Goal: Task Accomplishment & Management: Complete application form

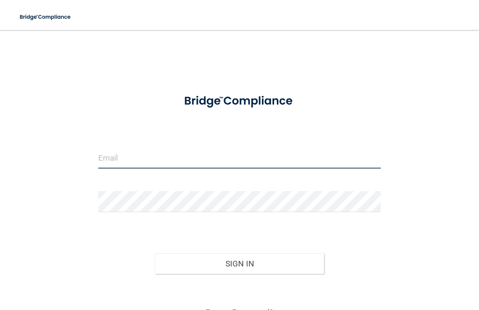
click at [114, 155] on input "email" at bounding box center [239, 157] width 282 height 21
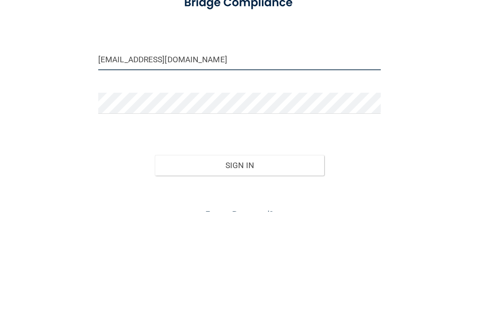
type input "[EMAIL_ADDRESS][DOMAIN_NAME]"
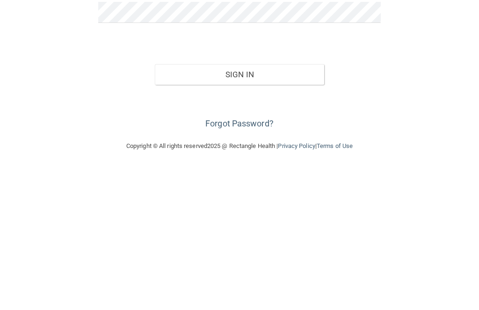
click at [259, 206] on button "Sign In" at bounding box center [240, 216] width 170 height 21
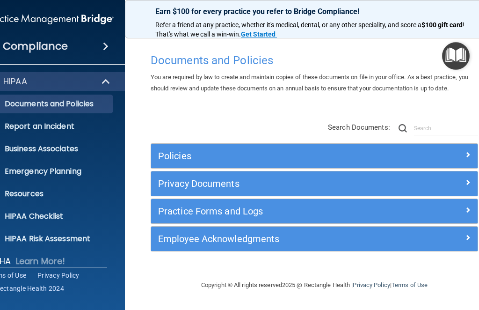
click at [228, 187] on h5 "Privacy Documents" at bounding box center [273, 183] width 231 height 10
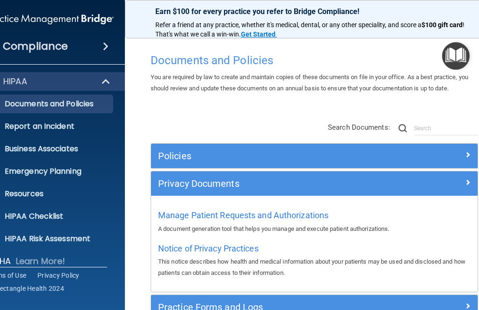
click at [244, 248] on span "Notice of Privacy Practices" at bounding box center [208, 248] width 101 height 10
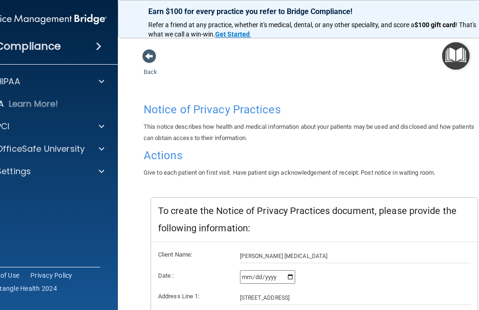
click at [458, 51] on img "Open Resource Center" at bounding box center [456, 56] width 28 height 28
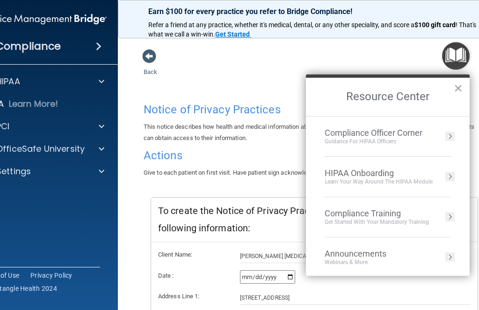
click at [68, 222] on div "Compliance HIPAA Documents and Policies Report an Incident Business Associates …" at bounding box center [43, 155] width 150 height 310
click at [92, 238] on div "Compliance HIPAA Documents and Policies Report an Incident Business Associates …" at bounding box center [43, 155] width 150 height 310
click at [454, 83] on button "×" at bounding box center [458, 87] width 9 height 15
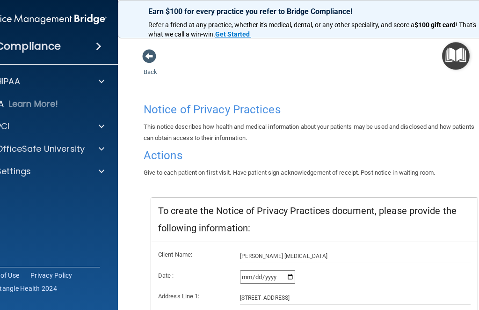
click at [99, 84] on span at bounding box center [102, 81] width 6 height 11
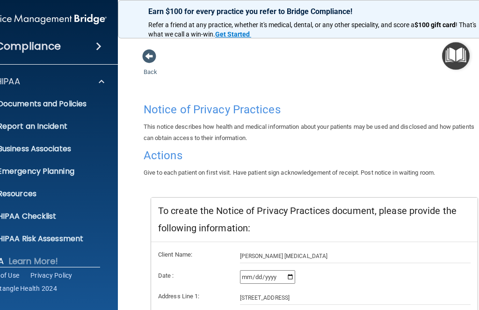
click at [88, 104] on p "Documents and Policies" at bounding box center [38, 103] width 128 height 9
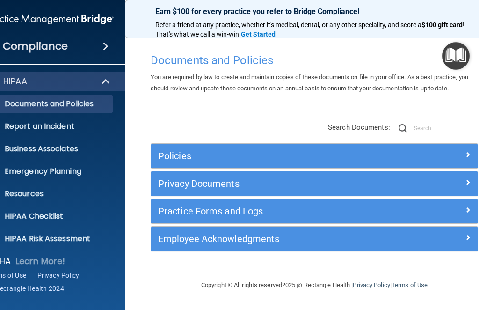
click at [259, 181] on h5 "Privacy Documents" at bounding box center [273, 183] width 231 height 10
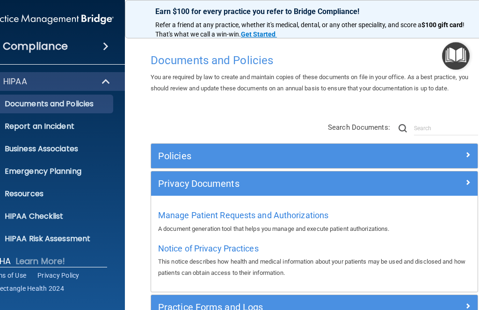
click at [244, 305] on h5 "Practice Forms and Logs" at bounding box center [273, 307] width 231 height 10
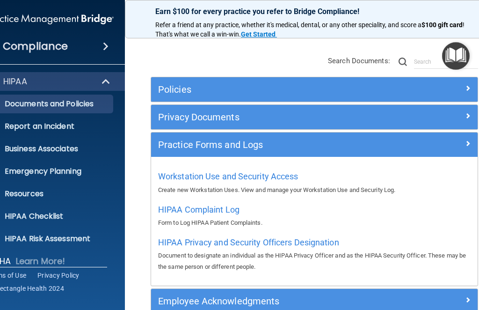
scroll to position [64, 0]
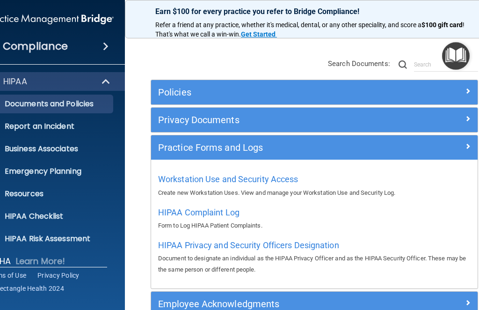
click at [64, 216] on p "HIPAA Checklist" at bounding box center [45, 215] width 128 height 9
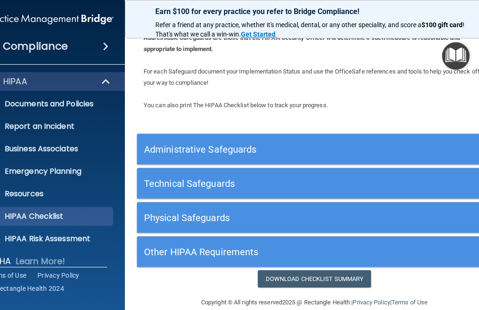
click at [235, 145] on h5 "Administrative Safeguards" at bounding box center [270, 149] width 252 height 10
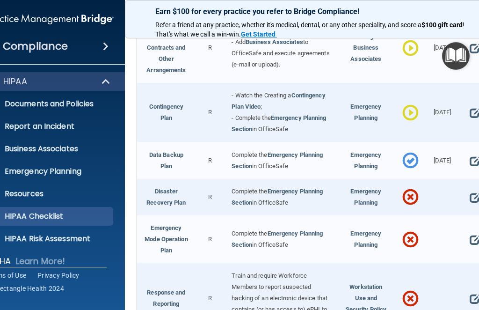
scroll to position [372, 0]
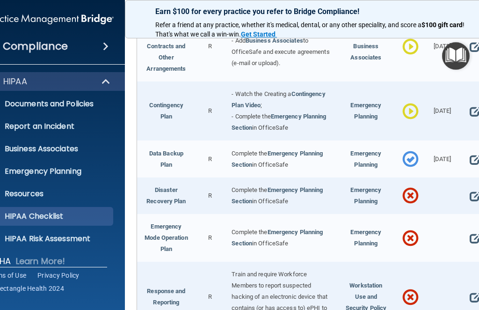
click at [477, 187] on span at bounding box center [475, 196] width 10 height 18
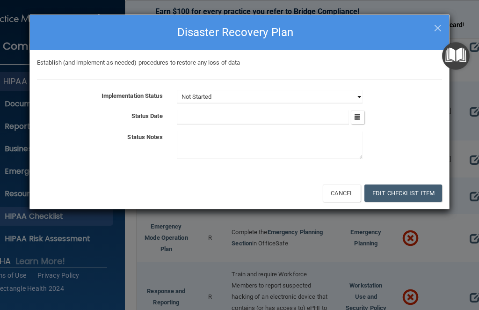
click at [353, 95] on select "Not Started In Progress Completed" at bounding box center [270, 96] width 186 height 13
click at [400, 187] on button "Edit Checklist Item" at bounding box center [403, 192] width 78 height 17
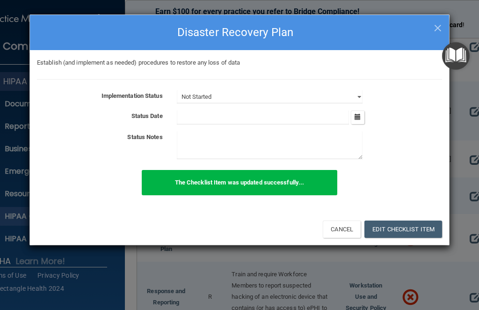
click at [432, 28] on h4 "Disaster Recovery Plan" at bounding box center [239, 32] width 405 height 21
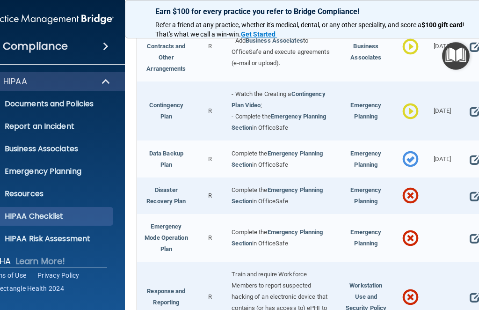
click at [474, 229] on span at bounding box center [475, 238] width 10 height 18
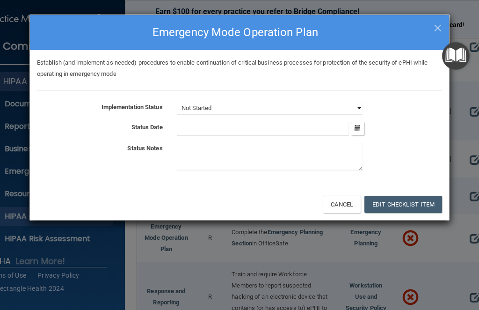
click at [353, 107] on select "Not Started In Progress Completed" at bounding box center [270, 107] width 186 height 13
select select "in_progress"
click at [356, 126] on icon "button" at bounding box center [358, 128] width 6 height 6
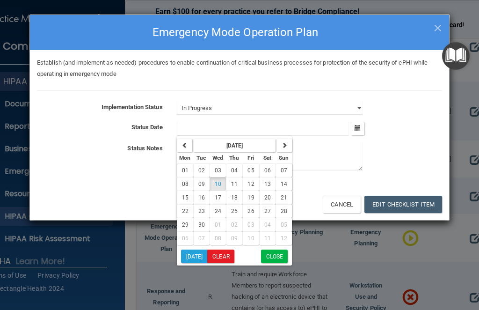
click at [196, 256] on button "Today" at bounding box center [194, 256] width 27 height 14
type input "9/10/25"
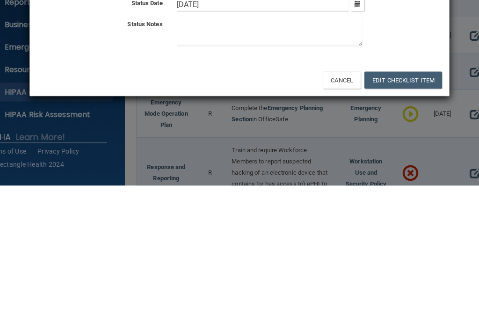
click at [402, 196] on button "Edit Checklist Item" at bounding box center [403, 204] width 78 height 17
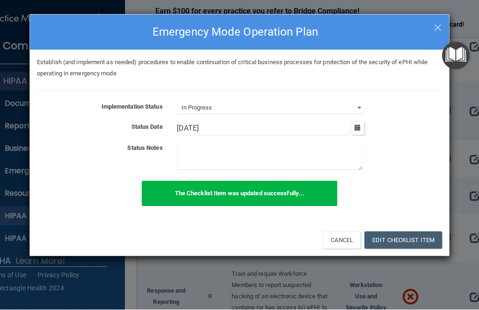
click at [456, 152] on div "× Close Emergency Mode Operation Plan Establish (and implement as needed) proce…" at bounding box center [239, 155] width 479 height 310
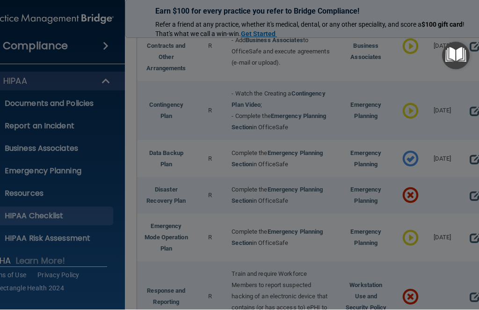
click at [438, 14] on div "Establish (and implement as needed) procedures to enable continuation of critic…" at bounding box center [239, 8] width 419 height 22
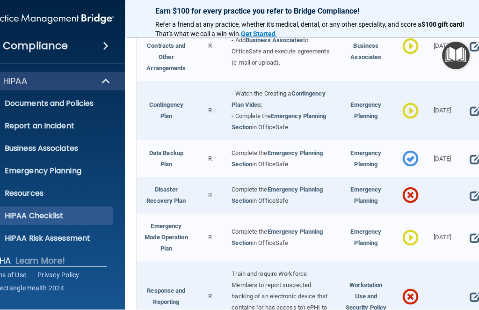
click at [472, 187] on span at bounding box center [475, 196] width 10 height 18
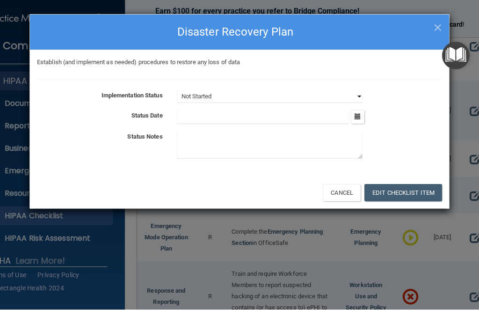
click at [356, 94] on select "Not Started In Progress Completed" at bounding box center [270, 96] width 186 height 13
click at [354, 119] on button "button" at bounding box center [358, 117] width 14 height 14
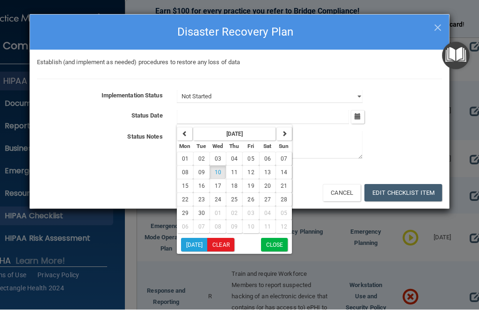
click at [215, 172] on span "10" at bounding box center [218, 172] width 7 height 7
type input "9/10/25"
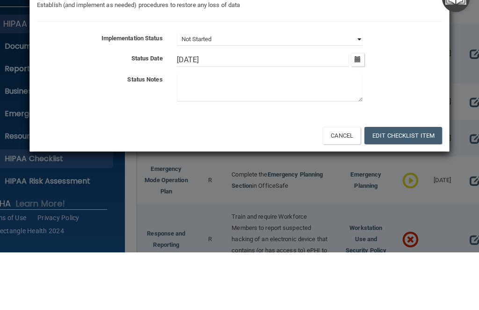
click at [359, 90] on select "Not Started In Progress Completed" at bounding box center [270, 96] width 186 height 13
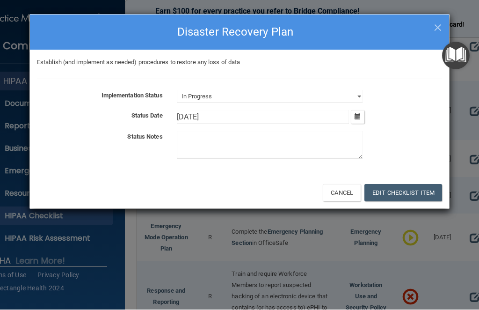
click at [406, 185] on button "Edit Checklist Item" at bounding box center [403, 192] width 78 height 17
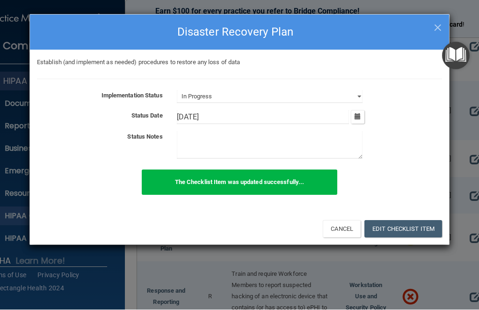
click at [440, 23] on span "×" at bounding box center [438, 26] width 8 height 19
select select "not_started"
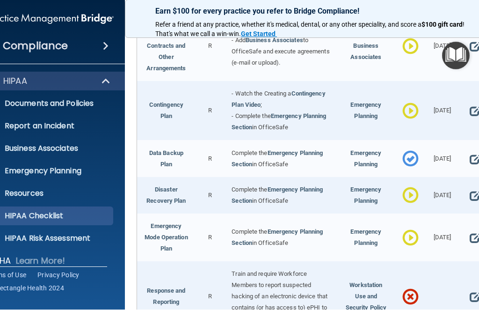
click at [470, 288] on span at bounding box center [475, 297] width 10 height 18
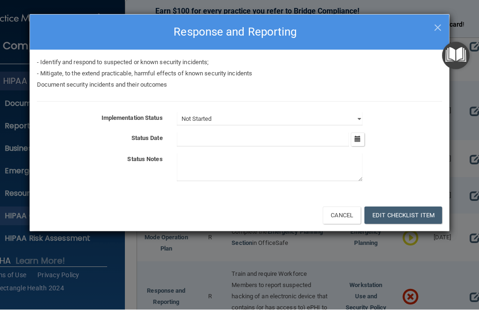
click at [348, 135] on input "text" at bounding box center [263, 140] width 173 height 14
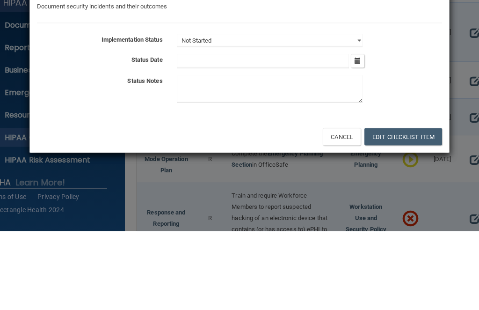
click at [353, 133] on button "button" at bounding box center [358, 140] width 14 height 14
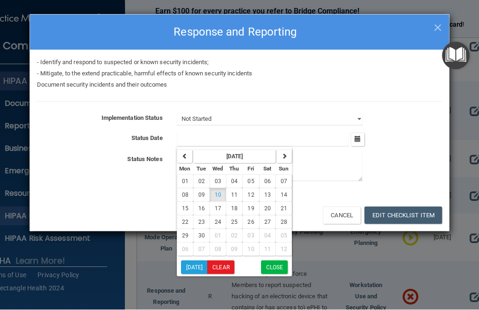
click at [192, 265] on button "Today" at bounding box center [194, 268] width 27 height 14
type input "9/10/25"
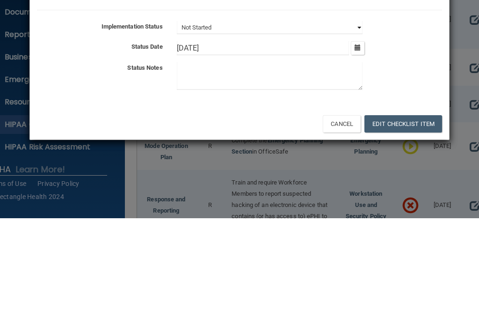
click at [355, 113] on select "Not Started In Progress Completed" at bounding box center [270, 119] width 186 height 13
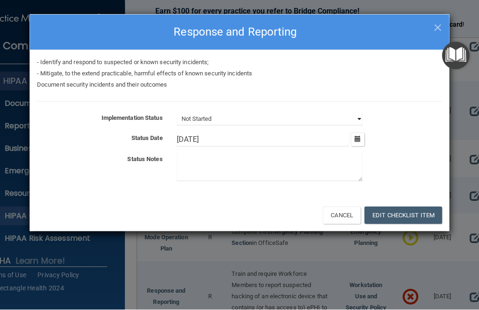
select select "in_progress"
click at [399, 210] on button "Edit Checklist Item" at bounding box center [403, 215] width 78 height 17
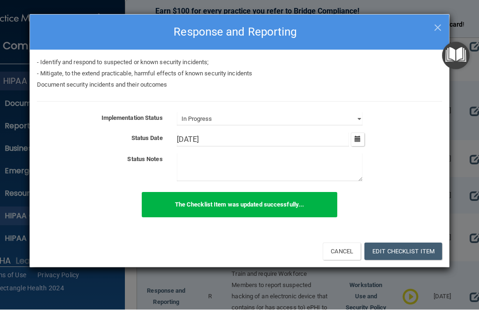
click at [429, 25] on h4 "Response and Reporting" at bounding box center [239, 32] width 405 height 21
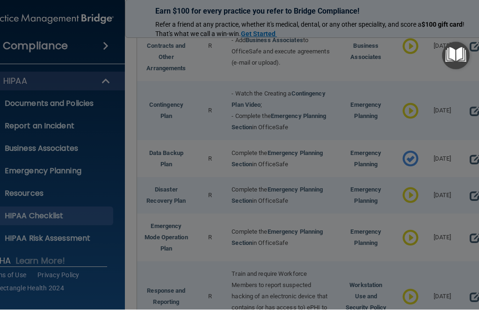
click at [436, 25] on div at bounding box center [239, 155] width 479 height 310
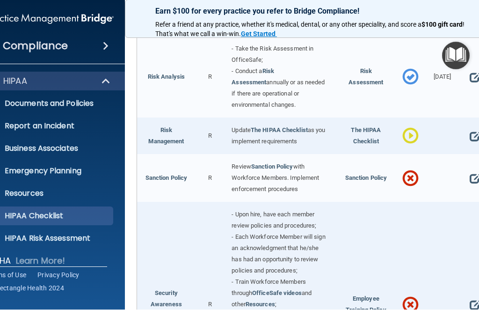
scroll to position [674, 0]
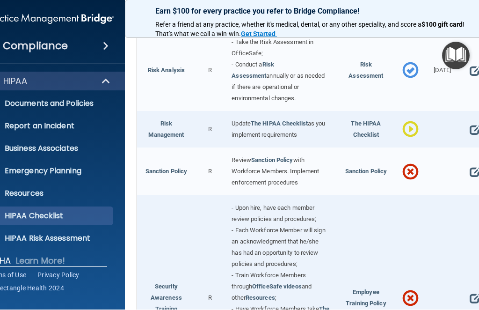
click at [470, 163] on span at bounding box center [475, 172] width 10 height 18
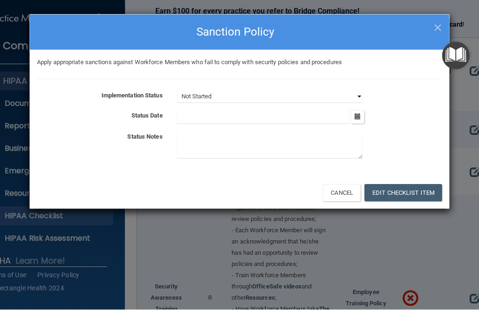
click at [356, 93] on select "Not Started In Progress Completed" at bounding box center [270, 96] width 186 height 13
select select "in_progress"
click at [356, 118] on icon "button" at bounding box center [358, 117] width 6 height 6
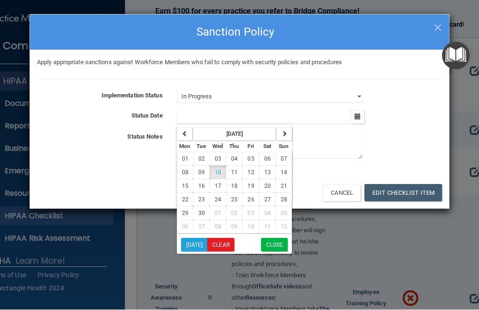
click at [192, 247] on button "Today" at bounding box center [194, 245] width 27 height 14
type input "9/10/25"
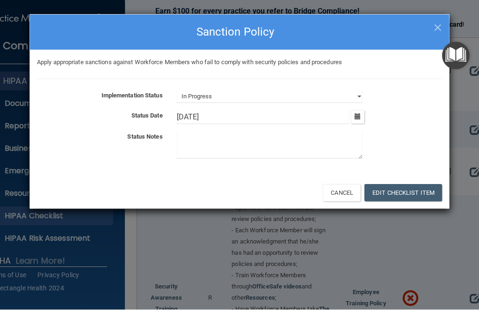
click at [418, 192] on button "Edit Checklist Item" at bounding box center [403, 192] width 78 height 17
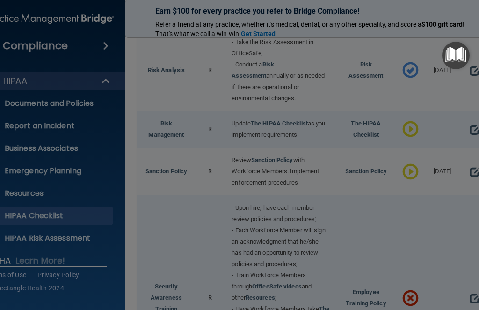
click at [435, 23] on div at bounding box center [239, 155] width 479 height 310
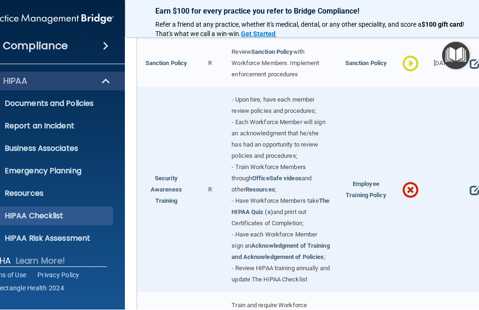
scroll to position [788, 0]
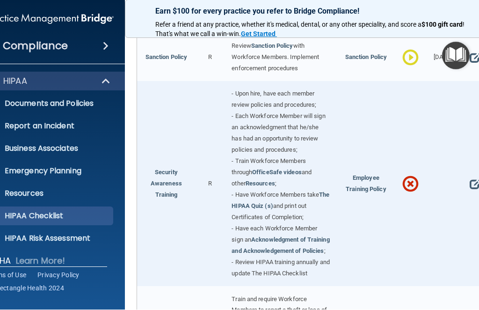
click at [476, 175] on span at bounding box center [475, 184] width 10 height 18
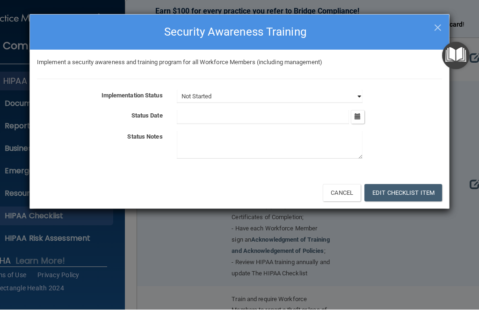
click at [359, 90] on select "Not Started In Progress Completed" at bounding box center [270, 96] width 186 height 13
select select "in_progress"
click at [354, 115] on button "button" at bounding box center [358, 117] width 14 height 14
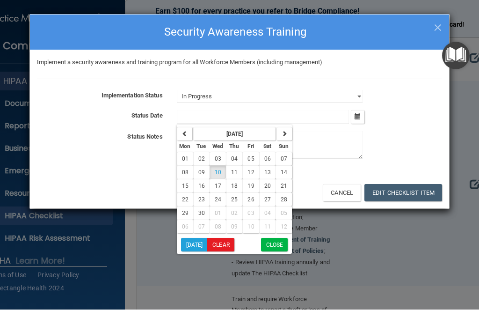
click at [192, 246] on button "Today" at bounding box center [194, 245] width 27 height 14
type input "9/10/25"
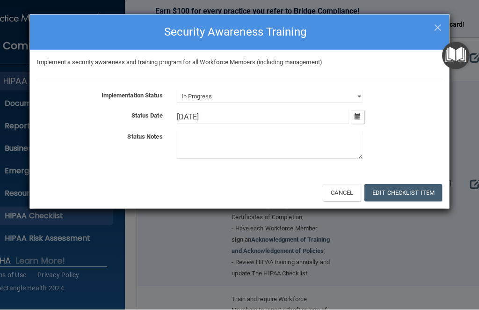
click at [405, 193] on button "Edit Checklist Item" at bounding box center [403, 192] width 78 height 17
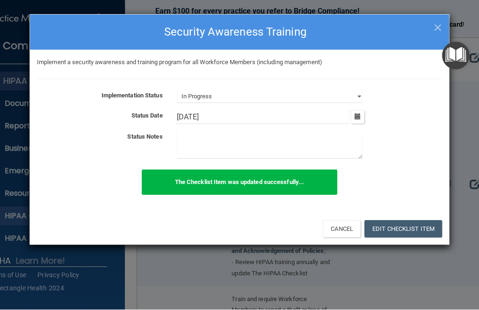
click at [433, 34] on h4 "Security Awareness Training" at bounding box center [239, 32] width 405 height 21
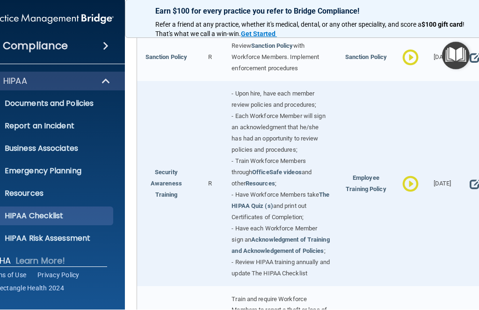
click at [440, 17] on div at bounding box center [239, 155] width 479 height 310
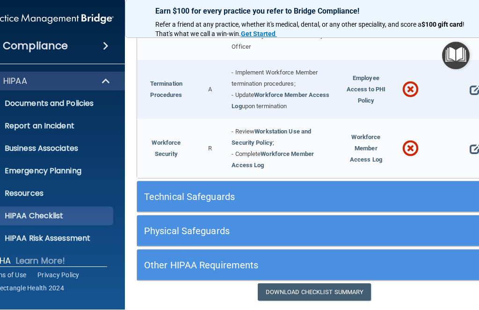
scroll to position [1095, 0]
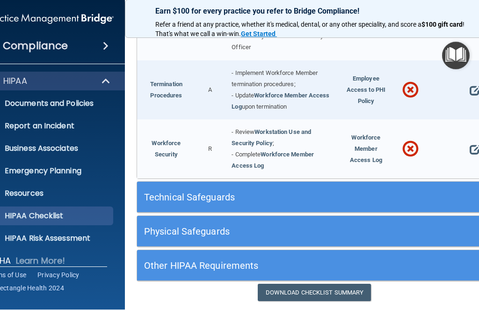
click at [80, 169] on p "Emergency Planning" at bounding box center [45, 171] width 128 height 9
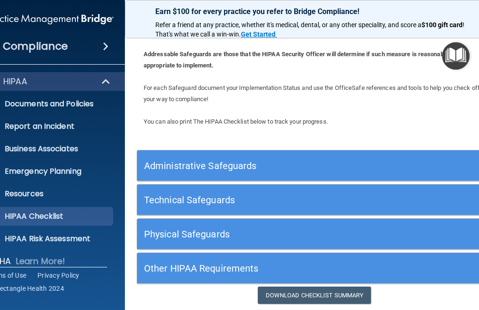
scroll to position [49, 0]
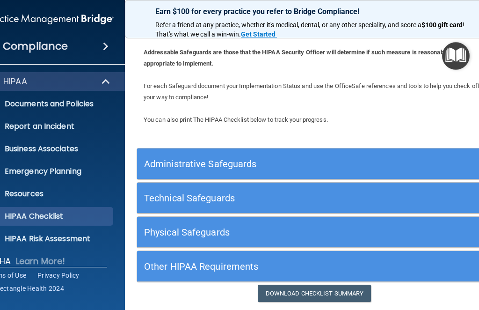
click at [281, 229] on h5 "Physical Safeguards" at bounding box center [270, 232] width 252 height 10
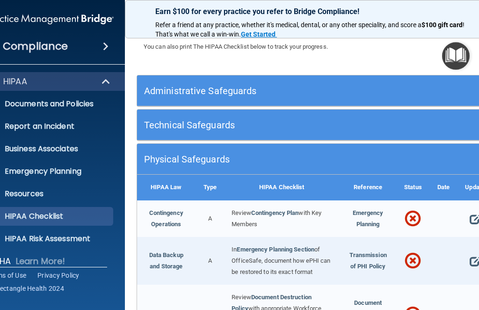
scroll to position [122, 0]
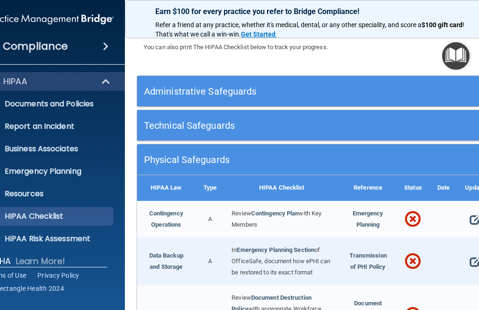
click at [475, 213] on span at bounding box center [475, 219] width 10 height 18
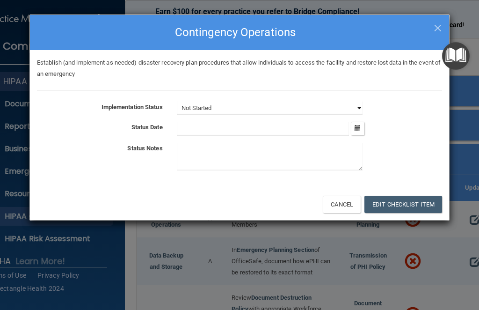
click at [358, 101] on select "Not Started In Progress Completed" at bounding box center [270, 107] width 186 height 13
select select "in_progress"
click at [355, 125] on icon "button" at bounding box center [358, 128] width 6 height 6
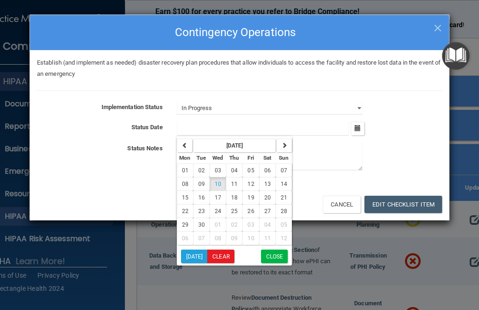
click at [220, 181] on span "10" at bounding box center [218, 184] width 7 height 7
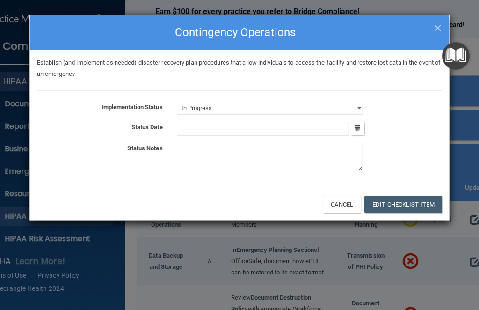
type input "[DATE]"
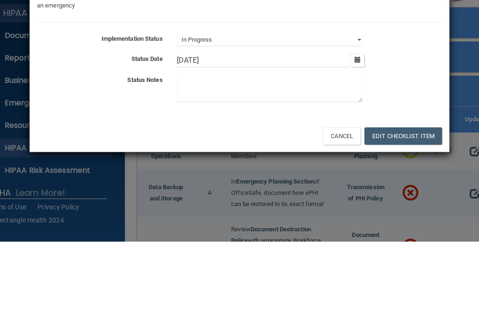
click at [413, 143] on div at bounding box center [309, 158] width 279 height 31
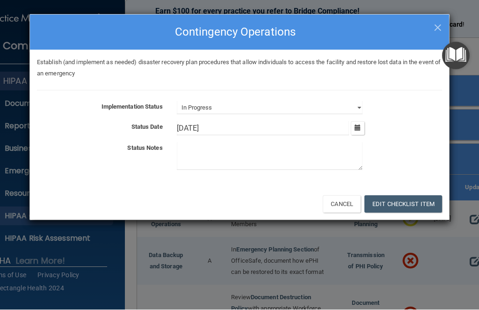
click at [394, 199] on button "Edit Checklist Item" at bounding box center [403, 204] width 78 height 17
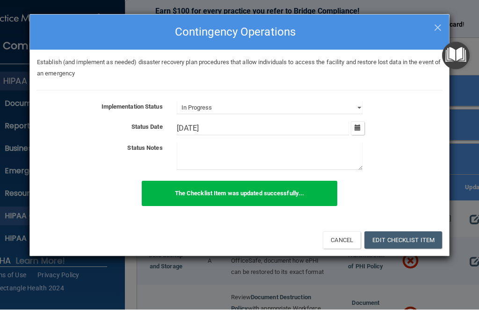
click at [436, 24] on span "×" at bounding box center [438, 26] width 8 height 19
select select "not_started"
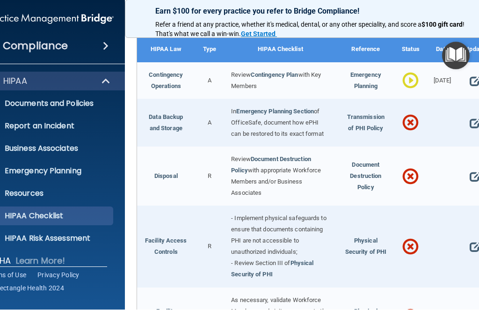
scroll to position [261, 0]
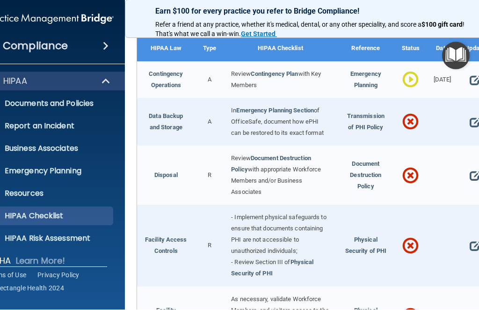
click at [406, 176] on span at bounding box center [410, 175] width 16 height 29
click at [474, 176] on span at bounding box center [475, 176] width 10 height 18
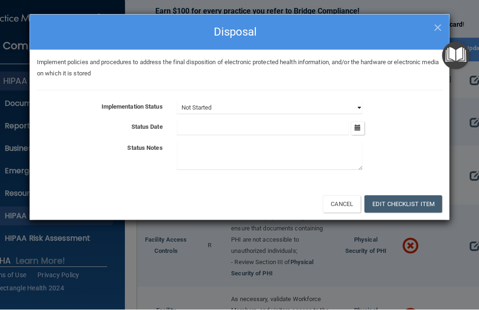
click at [357, 101] on select "Not Started In Progress Completed" at bounding box center [270, 107] width 186 height 13
select select "completed"
click at [355, 130] on icon "button" at bounding box center [358, 128] width 6 height 6
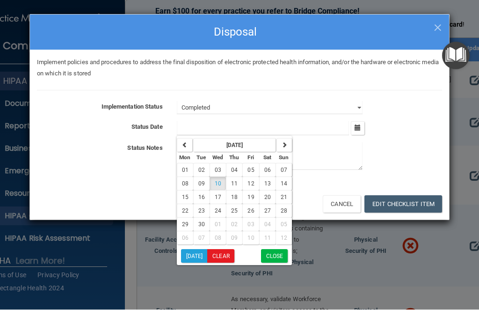
click at [181, 146] on button "button" at bounding box center [184, 145] width 15 height 14
click at [249, 208] on span "22" at bounding box center [250, 211] width 7 height 7
type input "8/22/25"
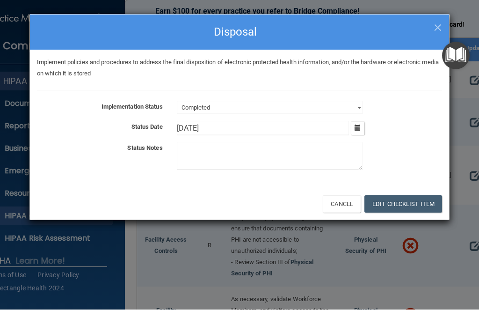
click at [398, 197] on button "Edit Checklist Item" at bounding box center [403, 204] width 78 height 17
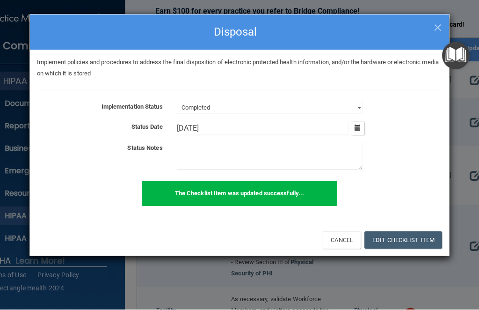
click at [236, 145] on textarea at bounding box center [270, 157] width 186 height 28
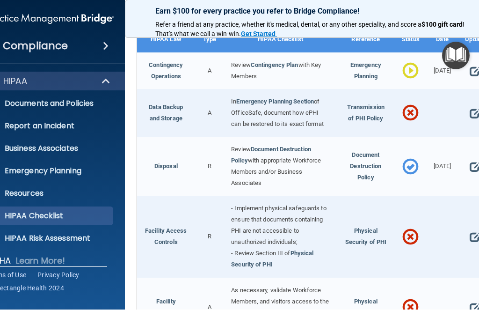
scroll to position [268, 0]
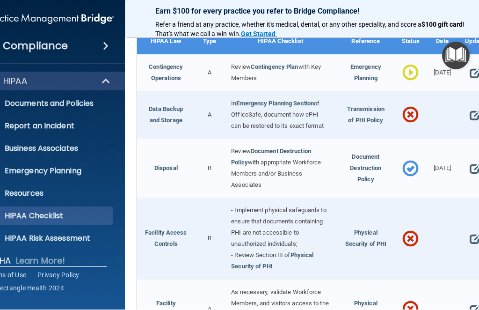
click at [476, 107] on span at bounding box center [475, 116] width 10 height 18
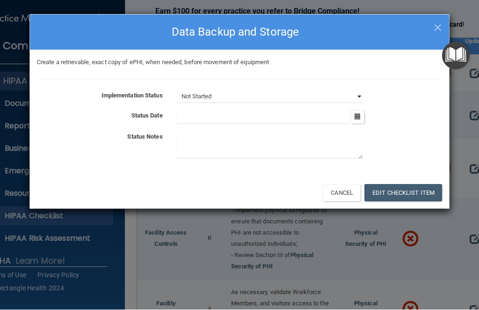
click at [358, 94] on select "Not Started In Progress Completed" at bounding box center [270, 96] width 186 height 13
select select "completed"
click at [197, 115] on input "text" at bounding box center [263, 117] width 173 height 14
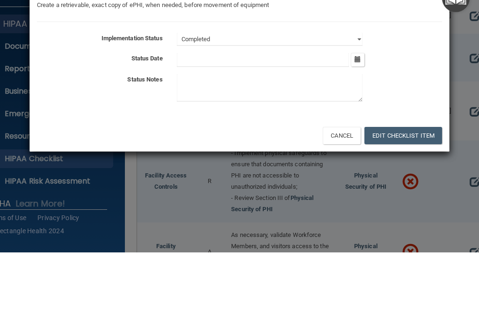
click at [356, 110] on button "button" at bounding box center [358, 117] width 14 height 14
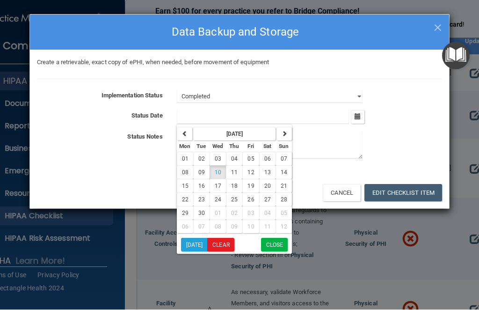
click at [221, 170] on button "10" at bounding box center [218, 173] width 16 height 14
type input "9/10/25"
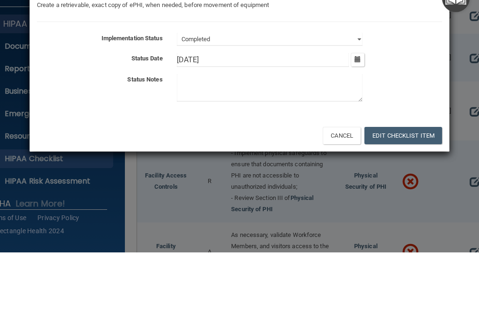
click at [240, 131] on textarea at bounding box center [270, 145] width 186 height 28
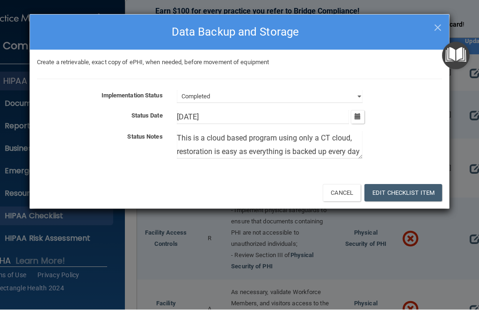
type textarea "This is a cloud based program using only a CT cloud, restoration is easy as eve…"
click at [397, 189] on button "Edit Checklist Item" at bounding box center [403, 192] width 78 height 17
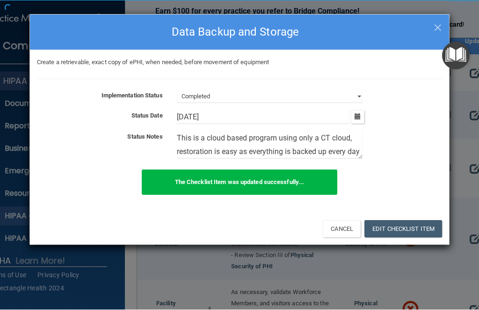
click at [404, 192] on div "The Checklist Item was updated successfully..." at bounding box center [239, 188] width 419 height 36
click at [441, 23] on span "×" at bounding box center [438, 26] width 8 height 19
select select "not_started"
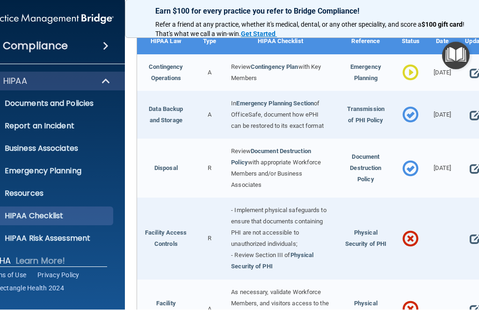
click at [471, 238] on span at bounding box center [475, 239] width 10 height 18
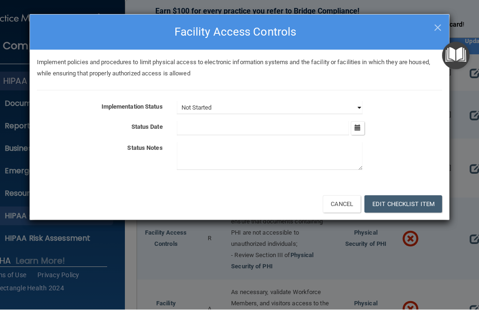
click at [355, 109] on select "Not Started In Progress Completed" at bounding box center [270, 107] width 186 height 13
select select "completed"
click at [356, 122] on button "button" at bounding box center [358, 129] width 14 height 14
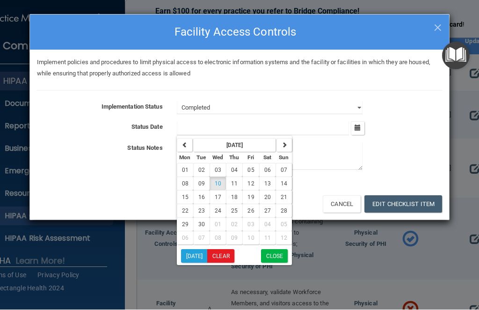
click at [249, 167] on span "05" at bounding box center [250, 170] width 7 height 7
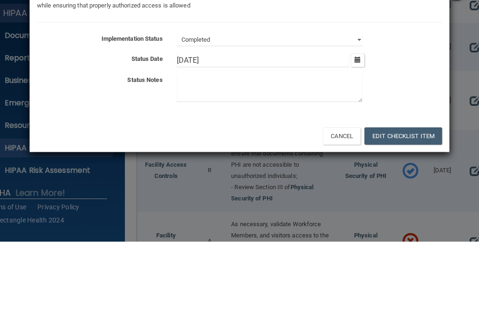
click at [359, 125] on icon "button" at bounding box center [358, 128] width 6 height 6
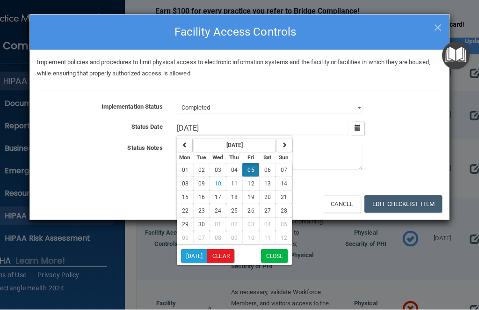
click at [230, 169] on button "04" at bounding box center [234, 170] width 16 height 14
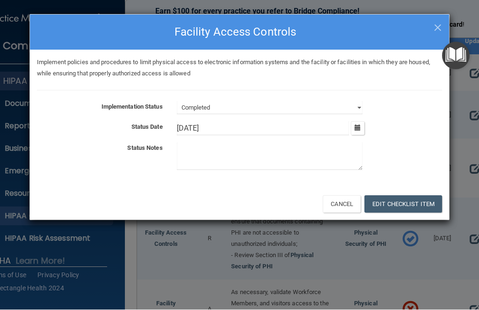
type input "9/4/25"
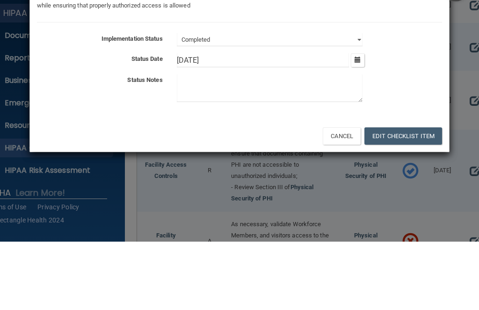
click at [216, 143] on textarea at bounding box center [270, 157] width 186 height 28
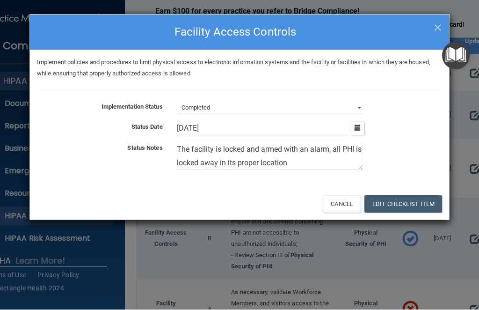
type textarea "The facility is locked and armed with an alarm, all PHI is locked away in its p…"
click at [407, 198] on button "Edit Checklist Item" at bounding box center [403, 204] width 78 height 17
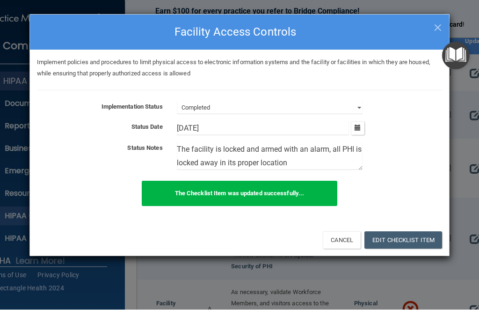
click at [440, 25] on span "×" at bounding box center [438, 26] width 8 height 19
select select "not_started"
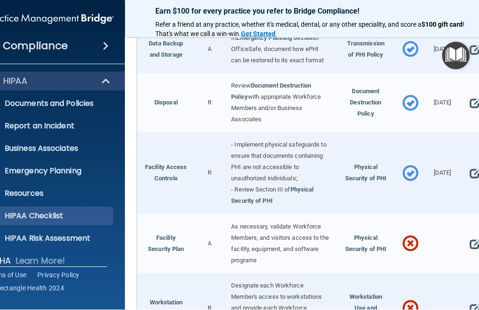
scroll to position [337, 0]
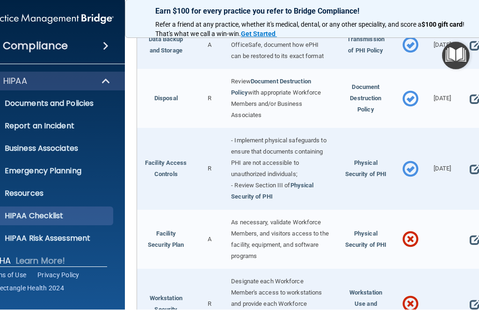
click at [474, 234] on span at bounding box center [475, 240] width 10 height 18
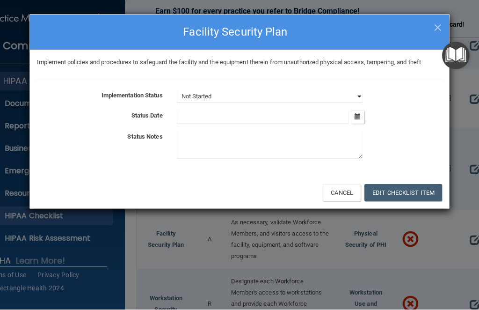
click at [360, 90] on select "Not Started In Progress Completed" at bounding box center [270, 96] width 186 height 13
select select "completed"
click at [359, 110] on button "button" at bounding box center [358, 117] width 14 height 14
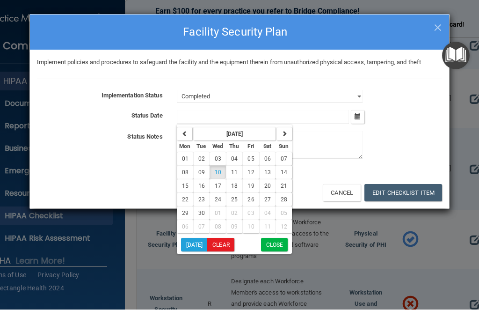
click at [218, 156] on span "03" at bounding box center [218, 159] width 7 height 7
type input "9/3/25"
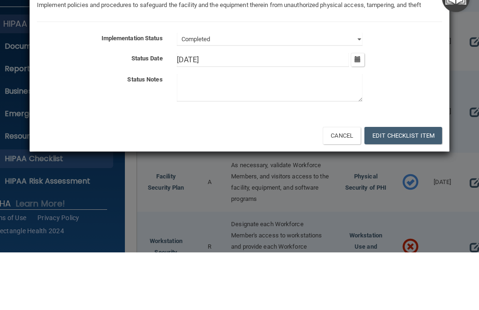
click at [244, 131] on textarea at bounding box center [270, 145] width 186 height 28
type textarea "A"
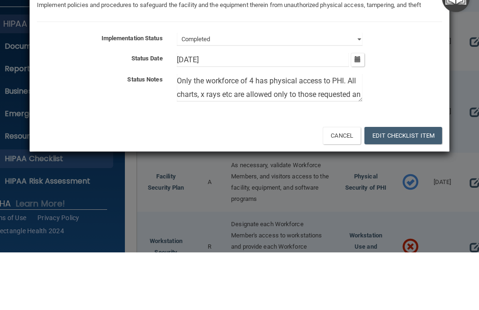
scroll to position [11, 0]
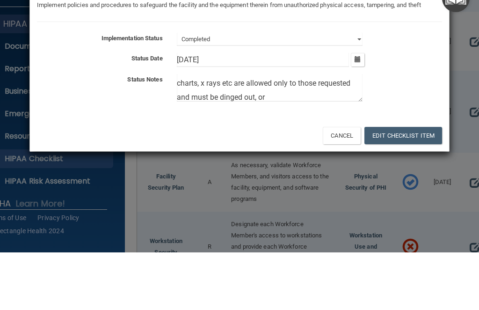
click at [241, 131] on textarea "Only the workforce of 4 has physical access to PHI. All charts, x rays etc are …" at bounding box center [270, 145] width 186 height 28
click at [311, 131] on textarea "Only the workforce of 4 has physical access to PHI. All charts, x rays etc are …" at bounding box center [270, 145] width 186 height 28
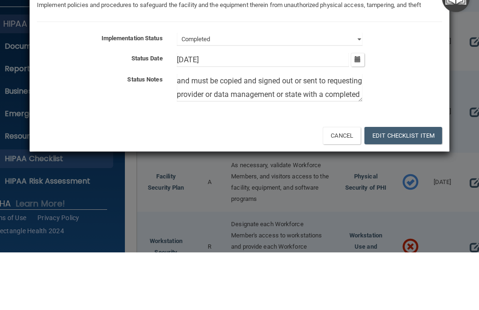
scroll to position [38, 0]
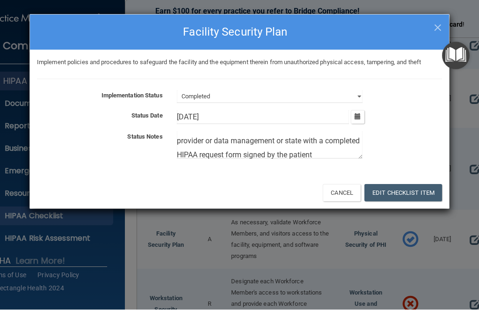
type textarea "Only the workforce of 4 has physical access to PHI. All charts, x rays etc are …"
click at [402, 184] on button "Edit Checklist Item" at bounding box center [403, 192] width 78 height 17
click at [393, 196] on button "Edit Checklist Item" at bounding box center [403, 192] width 78 height 17
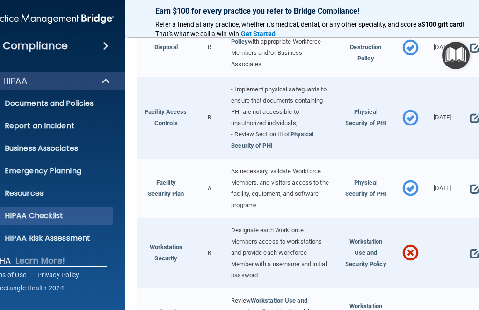
scroll to position [388, 0]
click at [470, 253] on span at bounding box center [475, 254] width 10 height 18
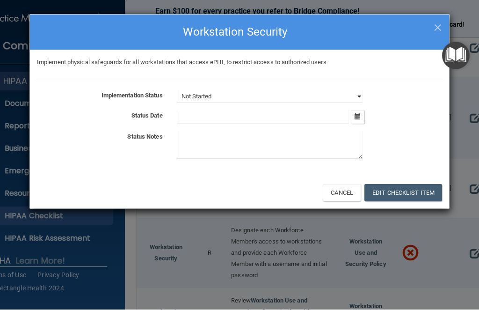
click at [354, 96] on select "Not Started In Progress Completed" at bounding box center [270, 96] width 186 height 13
select select "completed"
click at [356, 117] on icon "button" at bounding box center [358, 117] width 6 height 6
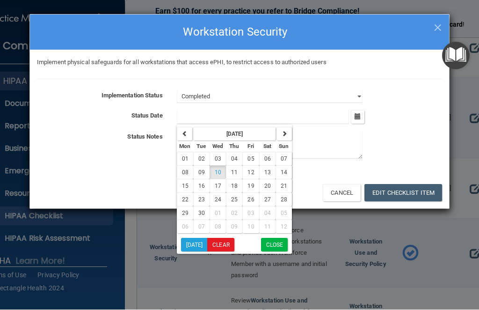
click at [183, 134] on icon "button" at bounding box center [185, 134] width 6 height 6
click at [200, 208] on button "26" at bounding box center [201, 213] width 16 height 14
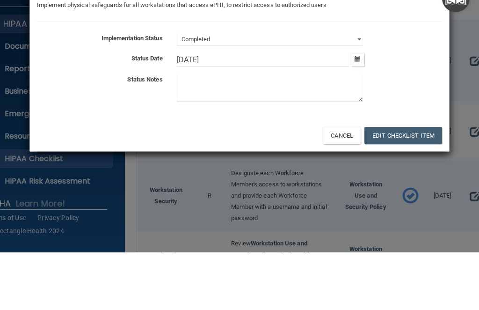
click at [355, 114] on icon "button" at bounding box center [358, 117] width 6 height 6
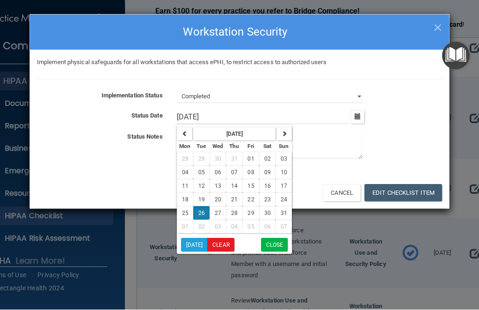
click at [180, 207] on button "25" at bounding box center [185, 213] width 16 height 14
type input "8/25/25"
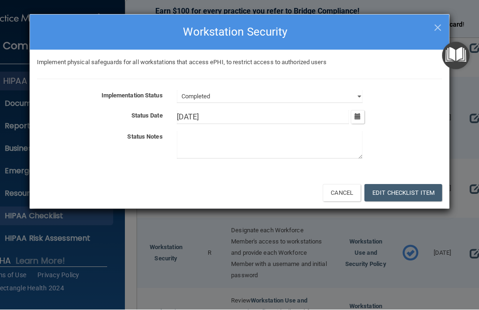
click at [263, 80] on div "Implement physical safeguards for all workstations that access ePHI, to restric…" at bounding box center [239, 113] width 419 height 127
click at [245, 139] on textarea at bounding box center [270, 145] width 186 height 28
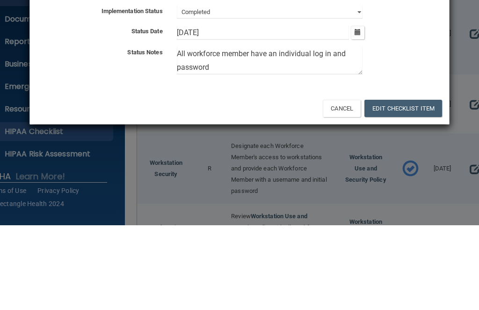
type textarea "All workforce member have an individual log in and password"
click at [404, 184] on button "Edit Checklist Item" at bounding box center [403, 192] width 78 height 17
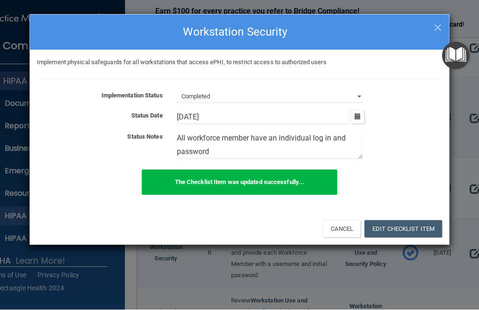
click at [437, 36] on h4 "Workstation Security" at bounding box center [239, 32] width 405 height 21
click at [435, 34] on h4 "Workstation Security" at bounding box center [239, 32] width 405 height 21
click at [442, 29] on span "×" at bounding box center [438, 26] width 8 height 19
select select "not_started"
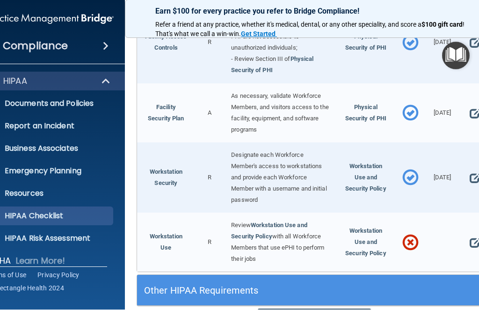
scroll to position [465, 0]
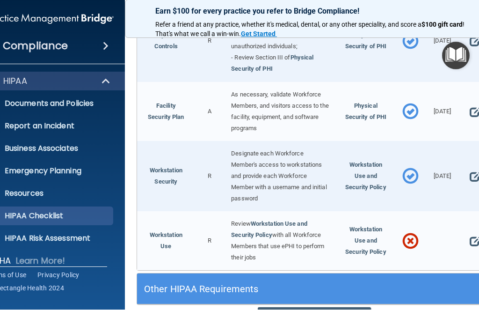
click at [470, 232] on span at bounding box center [475, 241] width 10 height 18
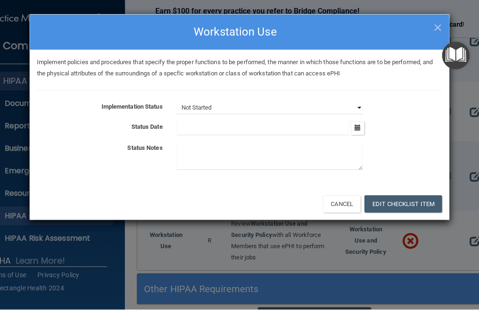
click at [356, 105] on select "Not Started In Progress Completed" at bounding box center [270, 107] width 186 height 13
click at [351, 127] on button "button" at bounding box center [358, 129] width 14 height 14
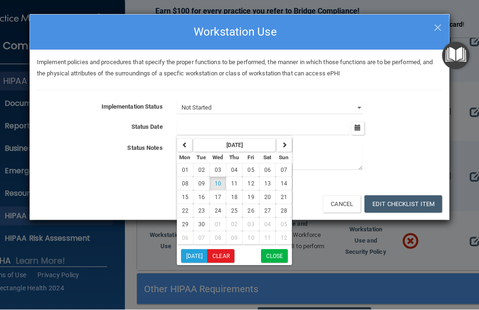
click at [214, 181] on button "10" at bounding box center [218, 184] width 16 height 14
type input "9/10/25"
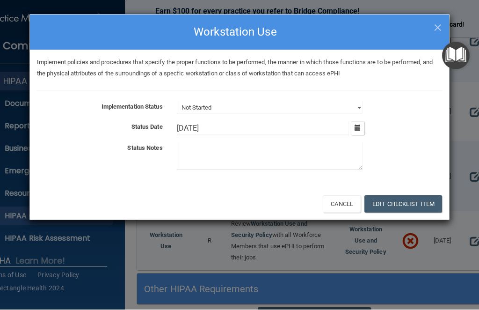
click at [399, 201] on button "Edit Checklist Item" at bounding box center [403, 204] width 78 height 17
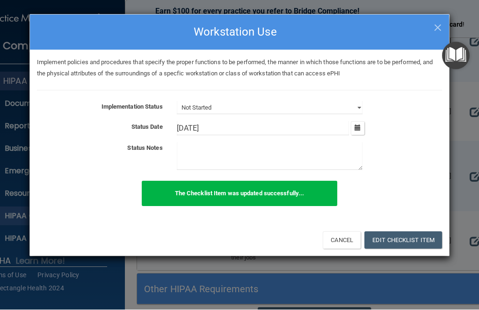
click at [441, 27] on span "×" at bounding box center [438, 26] width 8 height 19
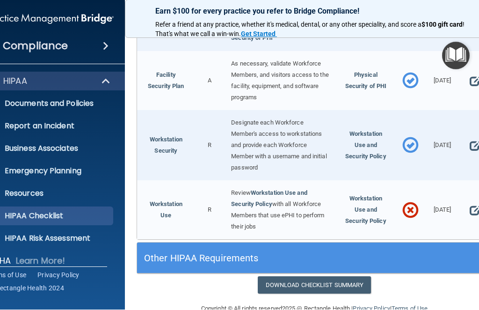
scroll to position [500, 0]
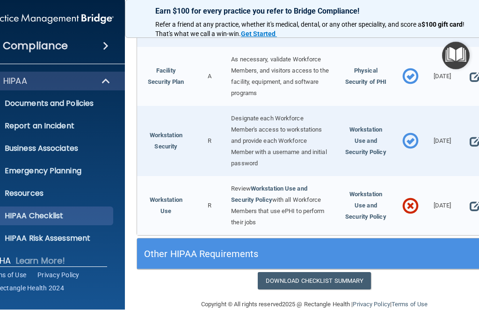
click at [466, 197] on div at bounding box center [475, 205] width 34 height 59
click at [473, 197] on span at bounding box center [475, 206] width 10 height 18
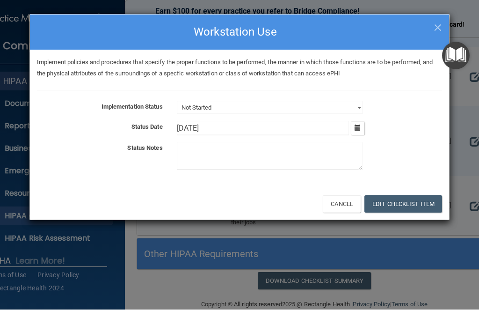
click at [360, 98] on div "Implement policies and procedures that specify the proper functions to be perfo…" at bounding box center [239, 119] width 419 height 138
click at [353, 106] on select "Not Started In Progress Completed" at bounding box center [270, 107] width 186 height 13
select select "in_progress"
click at [408, 198] on button "Edit Checklist Item" at bounding box center [403, 204] width 78 height 17
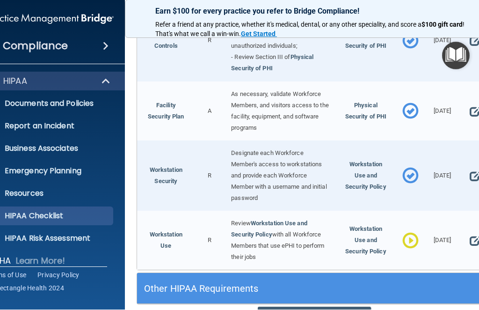
scroll to position [461, 0]
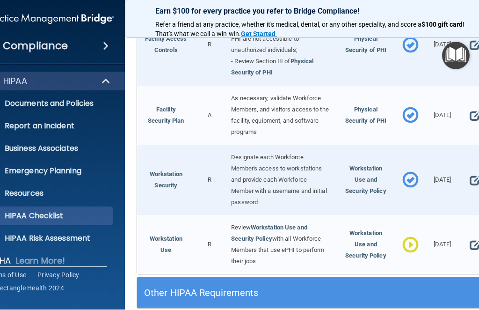
click at [344, 288] on h5 "Other HIPAA Requirements" at bounding box center [270, 293] width 252 height 10
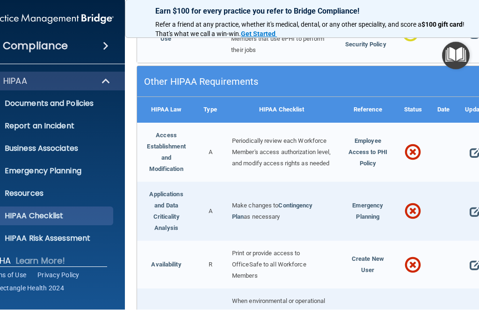
scroll to position [675, 0]
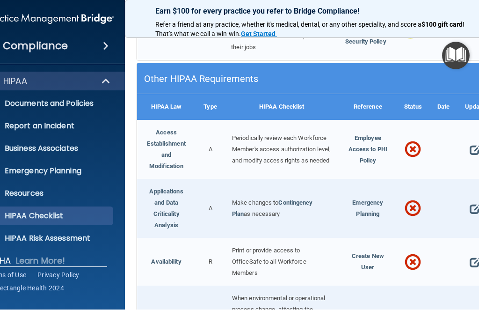
click at [472, 141] on span at bounding box center [475, 150] width 10 height 18
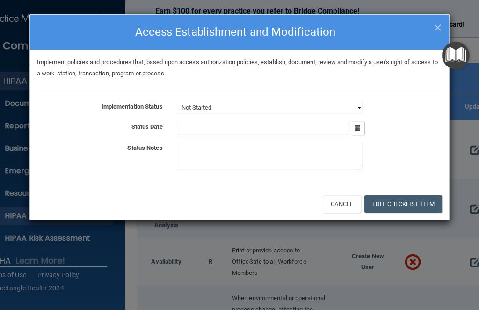
click at [361, 106] on select "Not Started In Progress Completed" at bounding box center [270, 107] width 186 height 13
select select "completed"
click at [356, 125] on icon "button" at bounding box center [358, 128] width 6 height 6
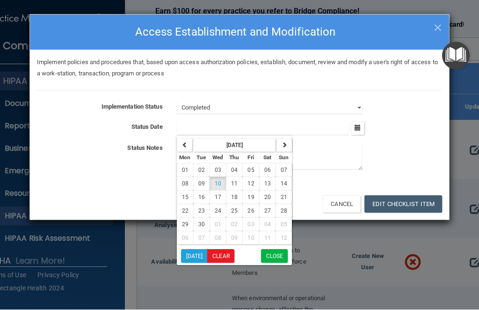
click at [183, 182] on span "08" at bounding box center [185, 184] width 7 height 7
type input "9/8/25"
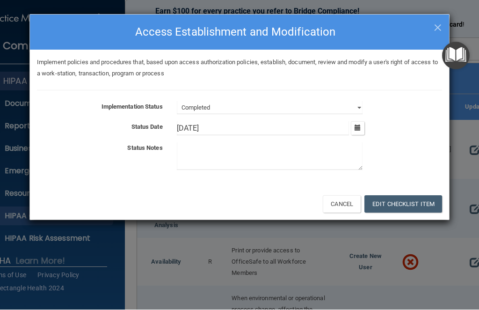
click at [398, 200] on button "Edit Checklist Item" at bounding box center [403, 204] width 78 height 17
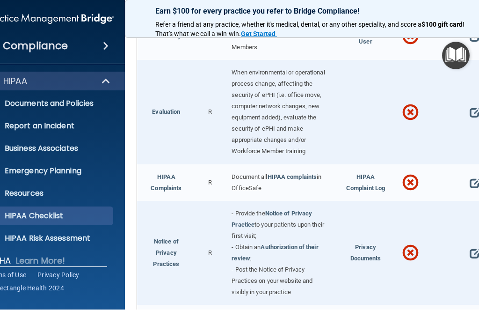
scroll to position [901, 0]
click at [412, 168] on span at bounding box center [410, 182] width 16 height 29
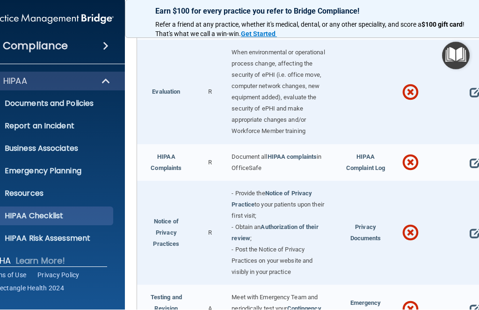
scroll to position [921, 0]
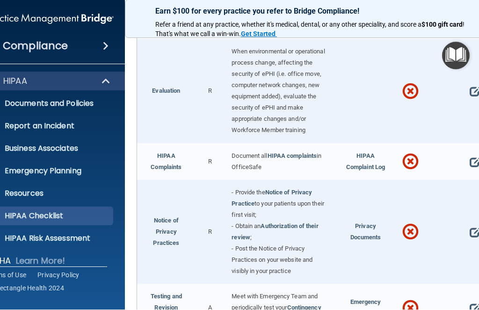
click at [409, 218] on span at bounding box center [410, 232] width 16 height 29
click at [406, 218] on span at bounding box center [410, 232] width 16 height 29
click at [474, 224] on span at bounding box center [475, 233] width 10 height 18
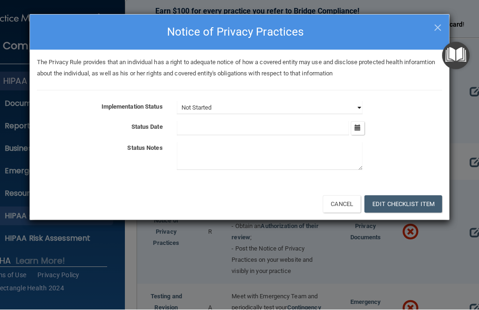
click at [257, 103] on select "Not Started In Progress Completed" at bounding box center [270, 107] width 186 height 13
click at [436, 301] on div "× Close Notice of Privacy Practices The Privacy Rule provides that an individua…" at bounding box center [239, 155] width 479 height 310
click at [365, 103] on div "Not Started In Progress Completed" at bounding box center [309, 107] width 279 height 13
click at [354, 110] on select "Not Started In Progress Completed" at bounding box center [270, 107] width 186 height 13
select select "in_progress"
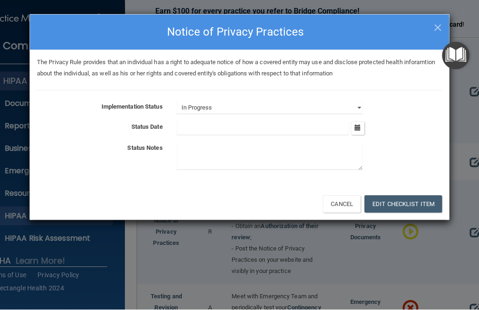
click at [203, 127] on input "text" at bounding box center [263, 129] width 173 height 14
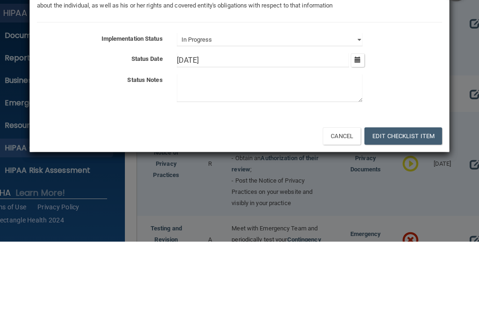
type input "1/1/2016"
click at [211, 143] on textarea at bounding box center [270, 157] width 186 height 28
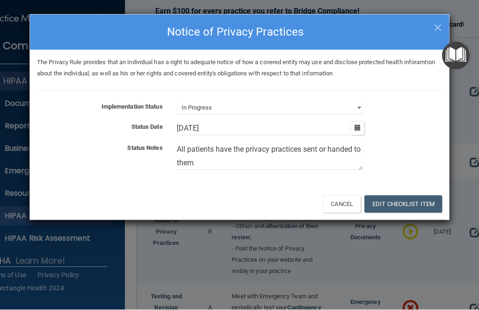
type textarea "All patients have the privacy practices sent or handed to them"
click at [398, 203] on button "Edit Checklist Item" at bounding box center [403, 204] width 78 height 17
type input "1/1/16"
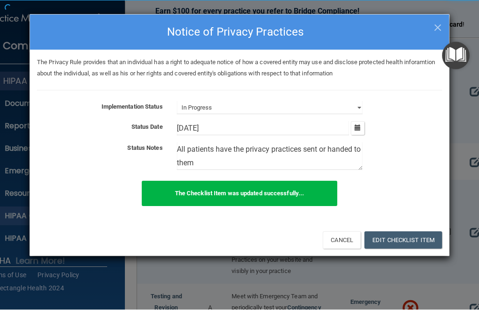
click at [401, 200] on div "The Checklist Item was updated successfully..." at bounding box center [239, 199] width 419 height 36
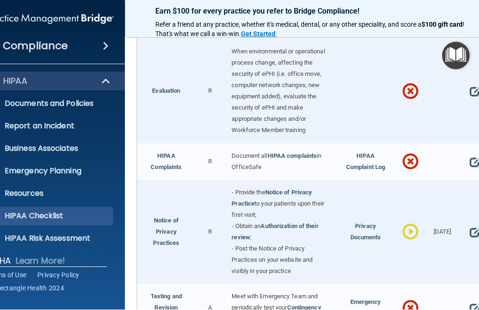
click at [470, 224] on span at bounding box center [475, 233] width 10 height 18
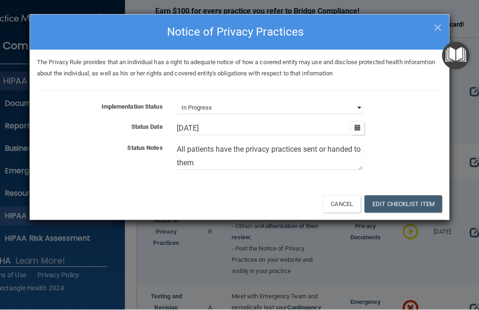
click at [353, 110] on select "Not Started In Progress Completed" at bounding box center [270, 107] width 186 height 13
click at [406, 198] on button "Edit Checklist Item" at bounding box center [403, 204] width 78 height 17
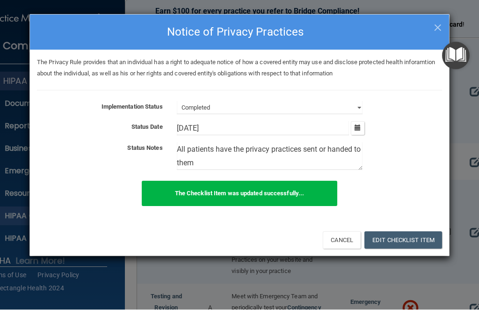
click at [439, 22] on span "×" at bounding box center [438, 26] width 8 height 19
select select "in_progress"
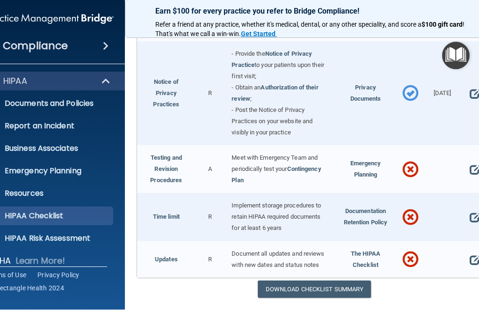
scroll to position [1059, 0]
click at [472, 209] on span at bounding box center [475, 218] width 10 height 18
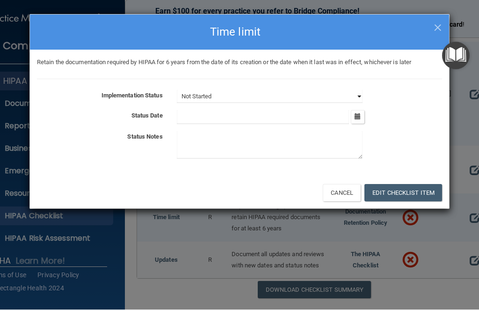
click at [356, 96] on select "Not Started In Progress Completed" at bounding box center [270, 96] width 186 height 13
select select "completed"
click at [357, 110] on button "button" at bounding box center [358, 117] width 14 height 14
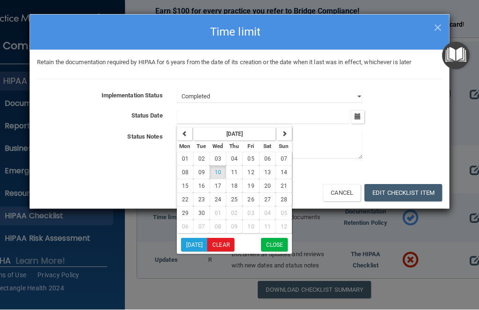
click at [184, 136] on icon "button" at bounding box center [185, 134] width 6 height 6
click at [193, 116] on input "text" at bounding box center [263, 117] width 173 height 14
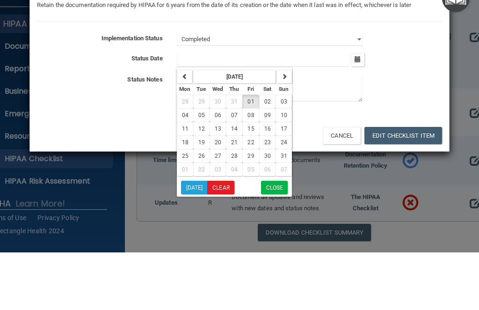
type input "8"
type input "08/01/2016"
click at [434, 131] on div at bounding box center [309, 146] width 279 height 31
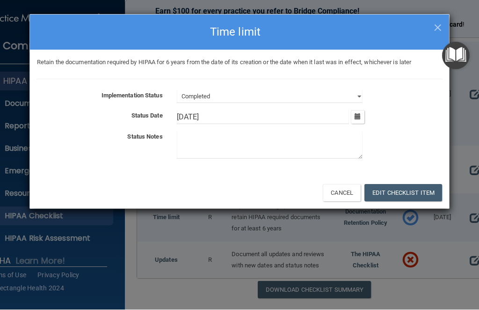
click at [240, 137] on textarea at bounding box center [270, 145] width 186 height 28
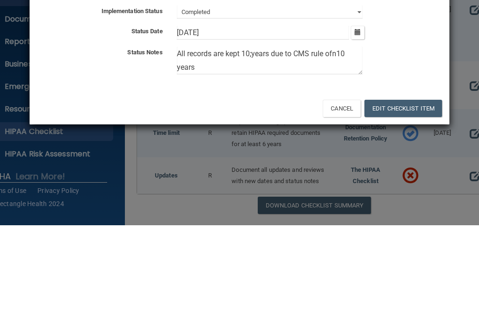
click at [253, 131] on textarea "All records are kept 10;years due to CMS rule ofn10 years" at bounding box center [270, 145] width 186 height 28
click at [343, 131] on textarea "All records are kept 10years due to CMS rule ofn10 years" at bounding box center [270, 145] width 186 height 28
click at [342, 131] on textarea "All records are kept 10years due to CMS rule ofn10 years" at bounding box center [270, 145] width 186 height 28
click at [304, 131] on textarea "All records are kept 10years due to CMS rule for Medicare Advantage plans years" at bounding box center [270, 145] width 186 height 28
click at [298, 131] on textarea "All records are kept 10years due to CMS rule for Medicare Advantage plans." at bounding box center [270, 145] width 186 height 28
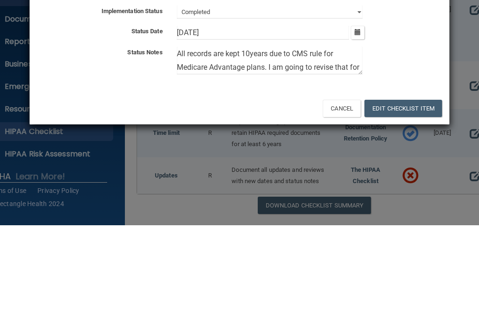
scroll to position [11, 0]
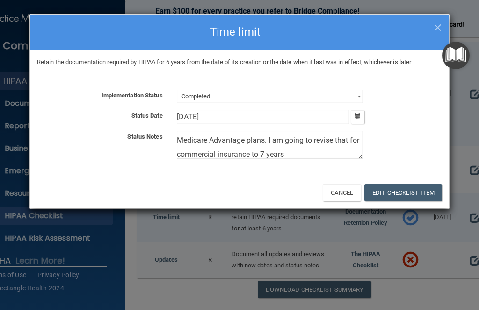
type textarea "All records are kept 10years due to CMS rule for Medicare Advantage plans. I am…"
click at [405, 188] on button "Edit Checklist Item" at bounding box center [403, 192] width 78 height 17
type input "8/1/16"
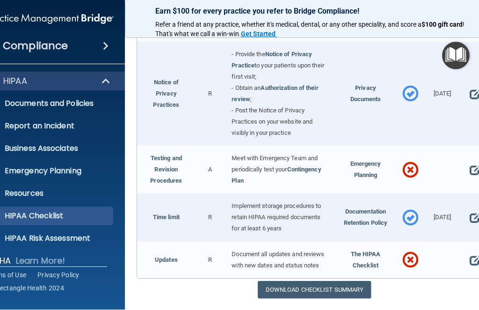
click at [473, 251] on span at bounding box center [475, 260] width 10 height 18
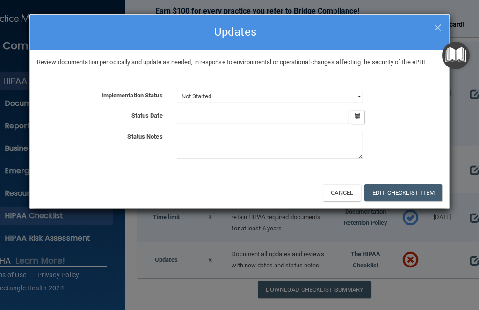
click at [361, 96] on select "Not Started In Progress Completed" at bounding box center [270, 96] width 186 height 13
select select "in_progress"
click at [353, 113] on button "button" at bounding box center [358, 117] width 14 height 14
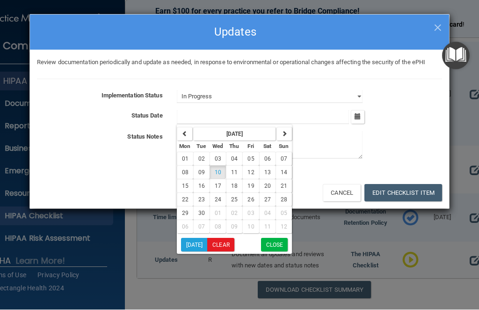
click at [219, 174] on button "10" at bounding box center [218, 173] width 16 height 14
type input "9/10/25"
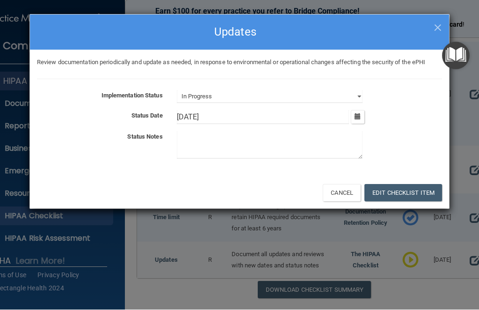
click at [405, 191] on button "Edit Checklist Item" at bounding box center [403, 192] width 78 height 17
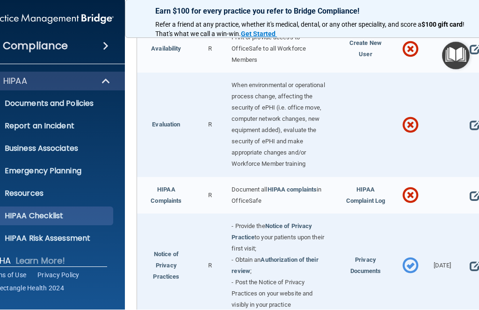
scroll to position [886, 0]
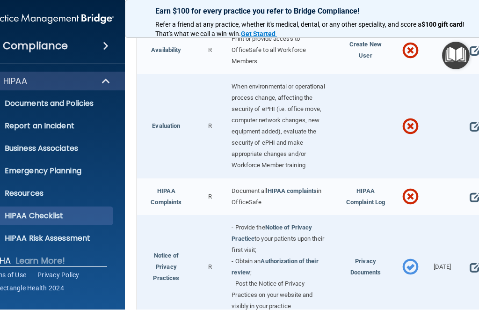
click at [465, 185] on div at bounding box center [475, 197] width 34 height 36
click at [467, 192] on div at bounding box center [475, 197] width 34 height 36
click at [475, 190] on span at bounding box center [475, 197] width 10 height 18
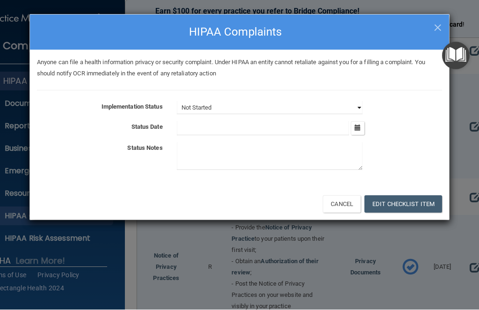
click at [359, 101] on select "Not Started In Progress Completed" at bounding box center [270, 107] width 186 height 13
select select "in_progress"
click at [352, 124] on button "button" at bounding box center [358, 129] width 14 height 14
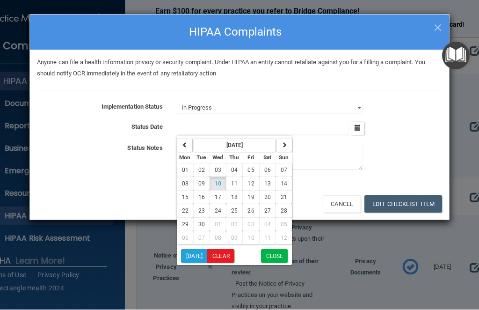
click at [217, 184] on span "10" at bounding box center [218, 184] width 7 height 7
type input "9/10/25"
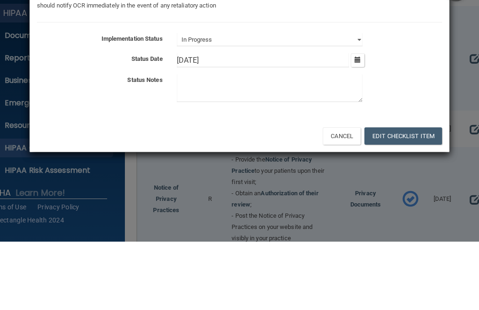
click at [226, 143] on textarea at bounding box center [270, 157] width 186 height 28
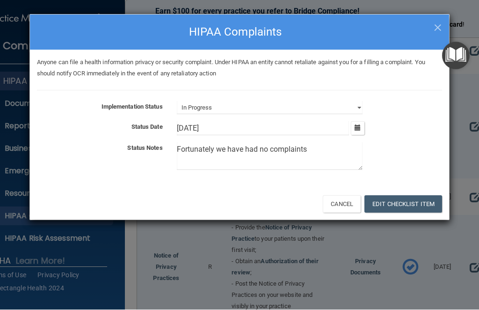
type textarea "Fortunately we have had no complaints"
click at [409, 202] on button "Edit Checklist Item" at bounding box center [403, 204] width 78 height 17
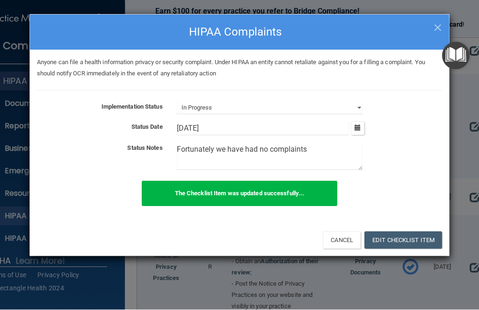
click at [437, 25] on span "×" at bounding box center [438, 26] width 8 height 19
select select "not_started"
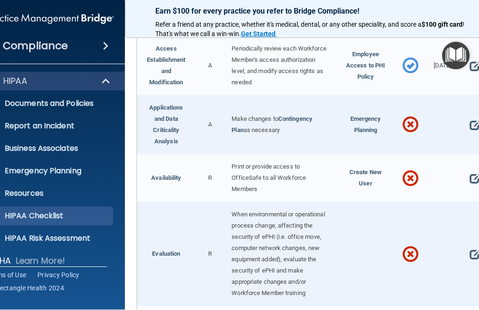
scroll to position [754, 0]
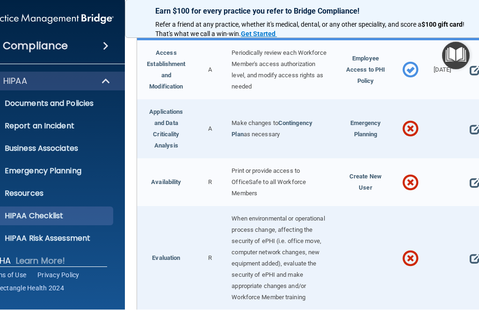
click at [475, 174] on span at bounding box center [475, 183] width 10 height 18
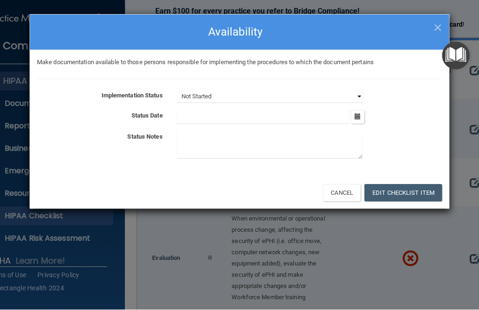
click at [362, 96] on select "Not Started In Progress Completed" at bounding box center [270, 96] width 186 height 13
select select "completed"
click at [235, 116] on input "text" at bounding box center [263, 117] width 173 height 14
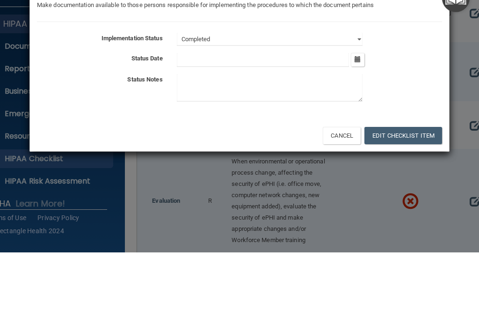
click at [360, 114] on icon "button" at bounding box center [358, 117] width 6 height 6
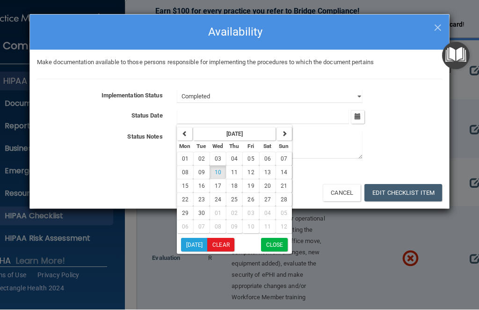
click at [182, 172] on span "08" at bounding box center [185, 172] width 7 height 7
type input "9/8/25"
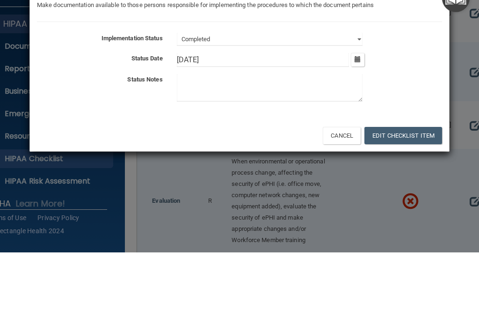
click at [293, 131] on textarea at bounding box center [270, 145] width 186 height 28
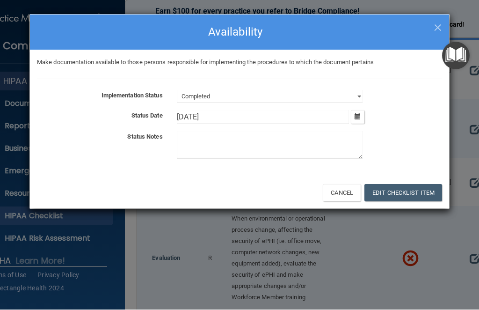
click at [406, 190] on button "Edit Checklist Item" at bounding box center [403, 192] width 78 height 17
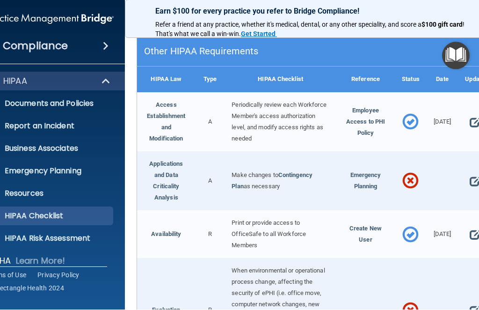
scroll to position [701, 0]
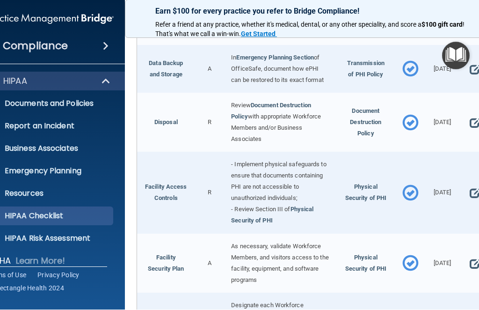
click at [83, 153] on link "Business Associates" at bounding box center [39, 148] width 147 height 19
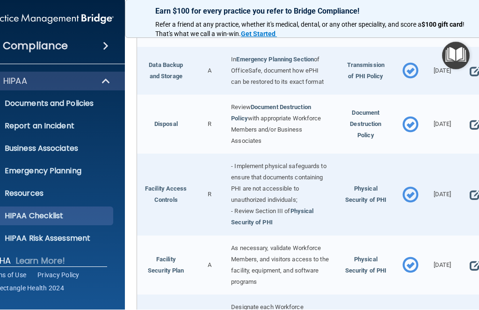
scroll to position [310, 0]
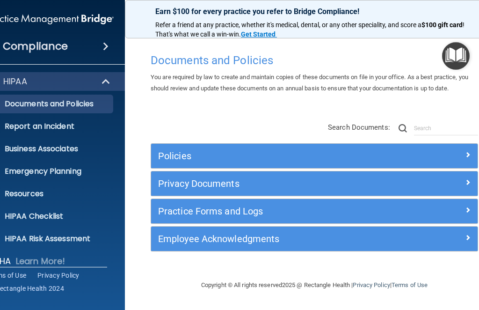
click at [429, 160] on div "Policies" at bounding box center [314, 155] width 326 height 15
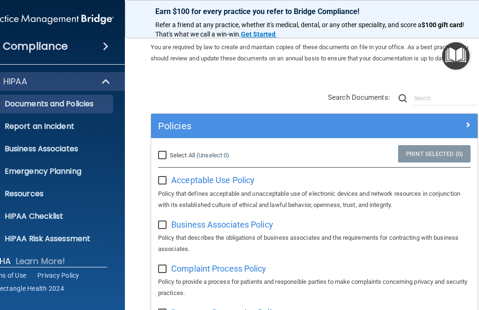
scroll to position [35, 0]
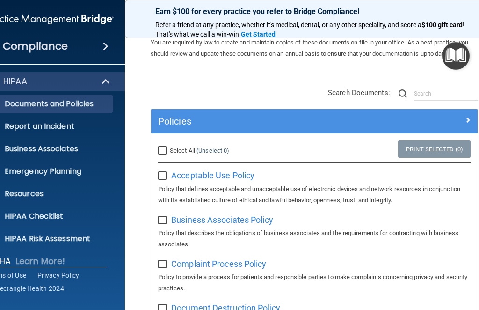
click at [219, 221] on span "Business Associates Policy" at bounding box center [222, 220] width 102 height 10
